Goal: Find specific page/section: Find specific page/section

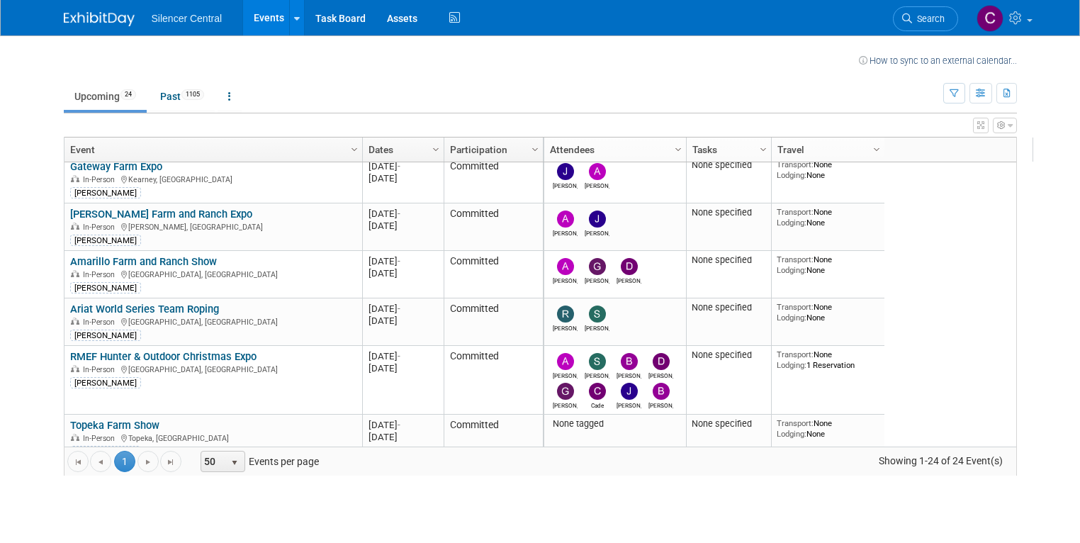
scroll to position [443, 0]
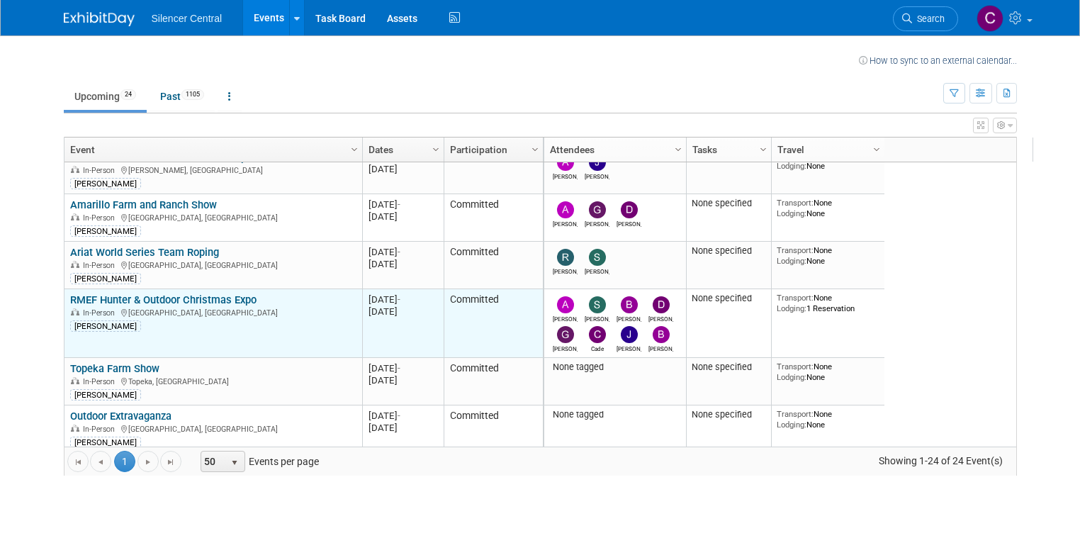
click at [141, 302] on link "RMEF Hunter & Outdoor Christmas Expo" at bounding box center [163, 299] width 186 height 13
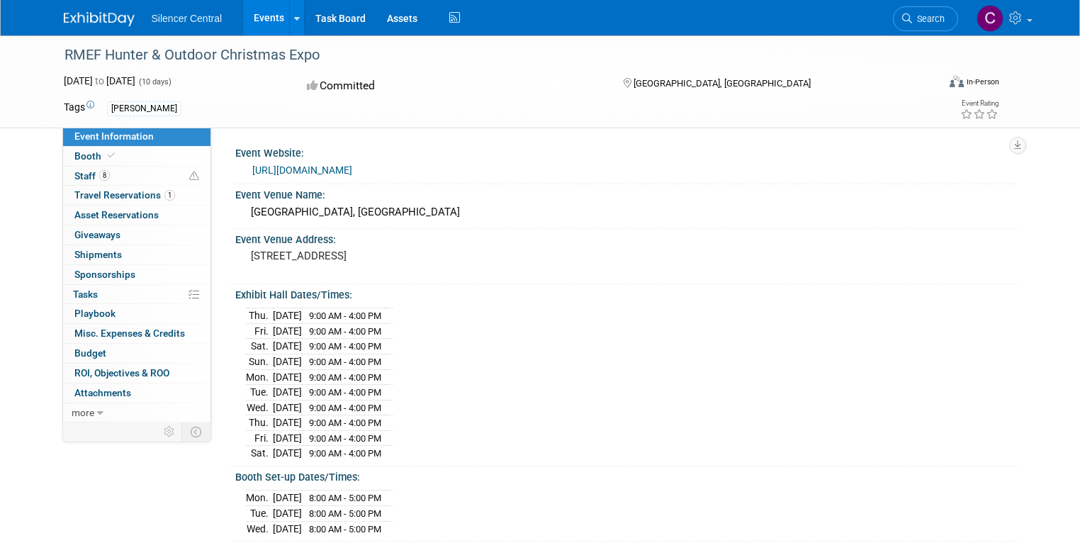
click at [255, 17] on link "Events" at bounding box center [269, 17] width 52 height 35
